Goal: Navigation & Orientation: Find specific page/section

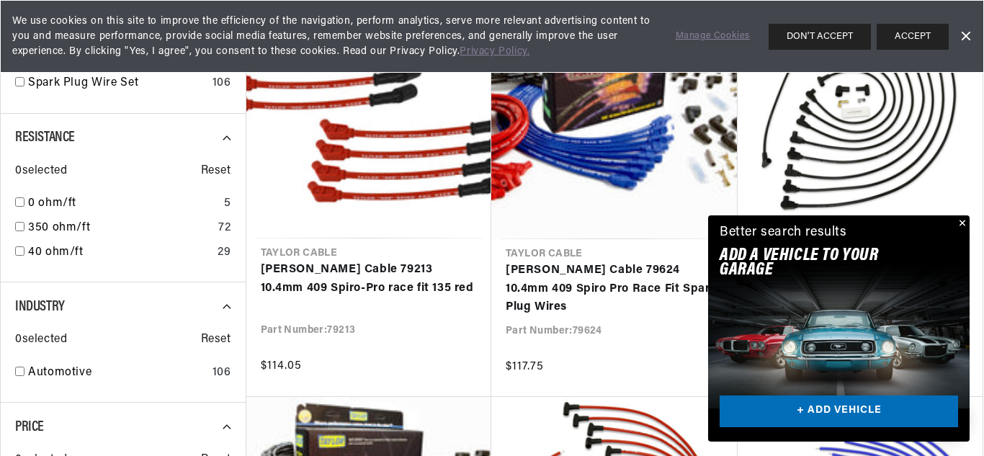
click at [961, 226] on div "Close dialog FIND THE RIGHT PARTS Take our quick quiz using the button below, a…" at bounding box center [492, 228] width 984 height 456
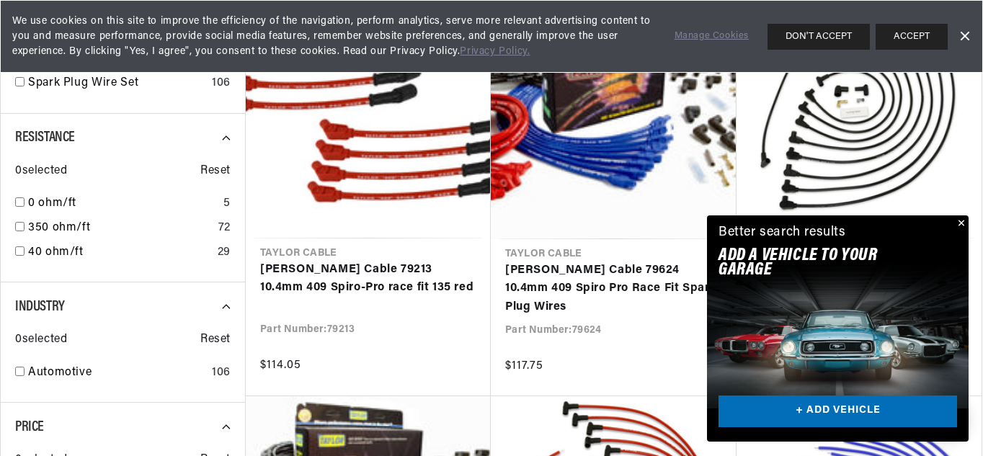
click at [960, 218] on button "Close" at bounding box center [959, 223] width 17 height 17
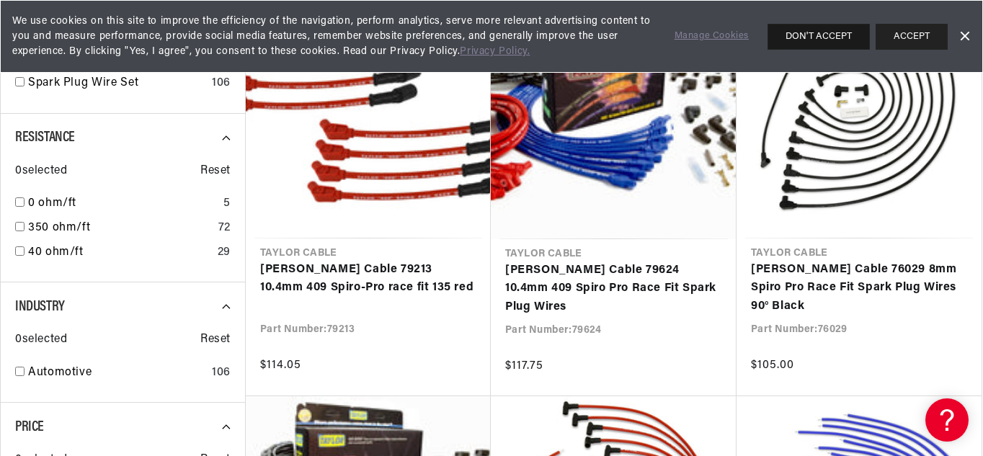
click at [828, 42] on button "DON'T ACCEPT" at bounding box center [818, 37] width 102 height 26
